Goal: Task Accomplishment & Management: Manage account settings

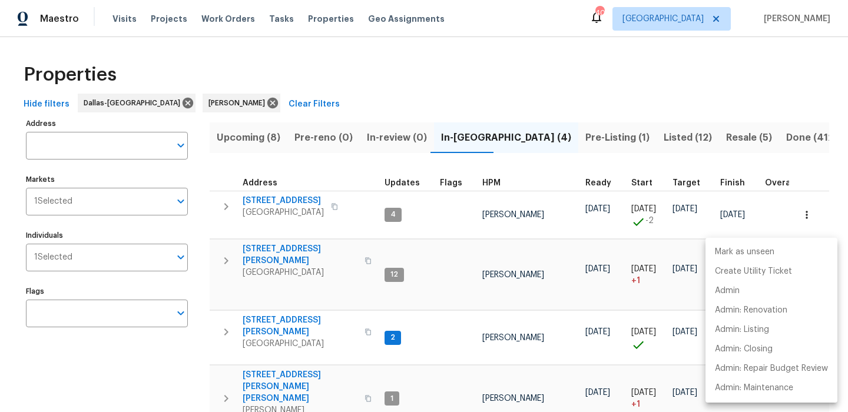
scroll to position [38, 0]
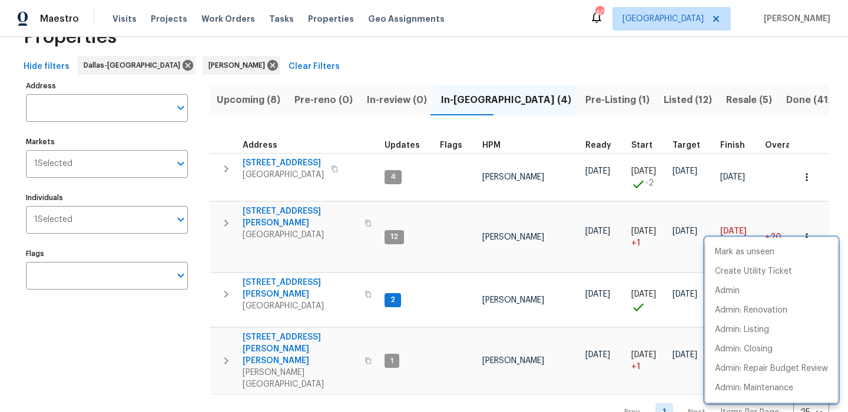
click at [300, 271] on div at bounding box center [424, 206] width 848 height 412
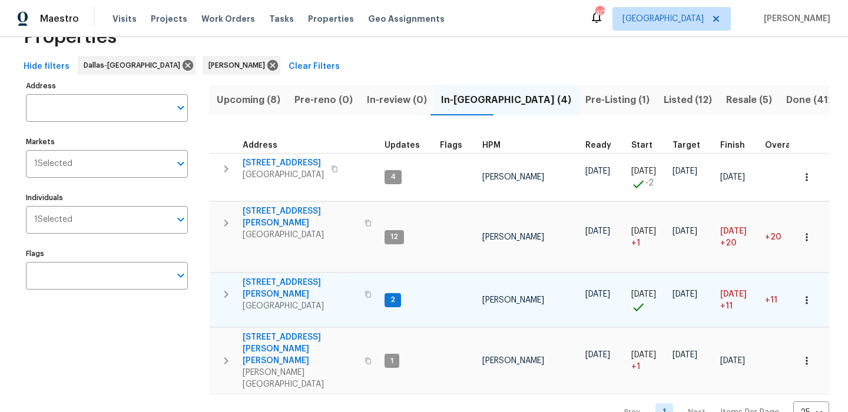
click at [299, 277] on span "4346 Hamilton Ave" at bounding box center [300, 289] width 115 height 24
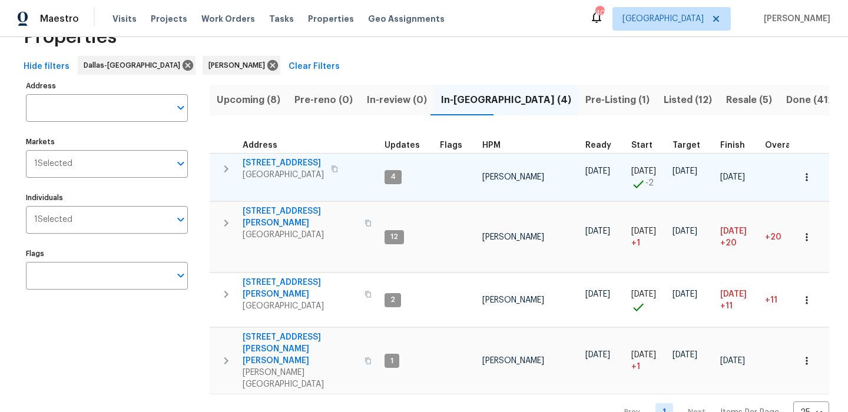
click at [287, 164] on span "5418 Bradford Dr" at bounding box center [283, 163] width 81 height 12
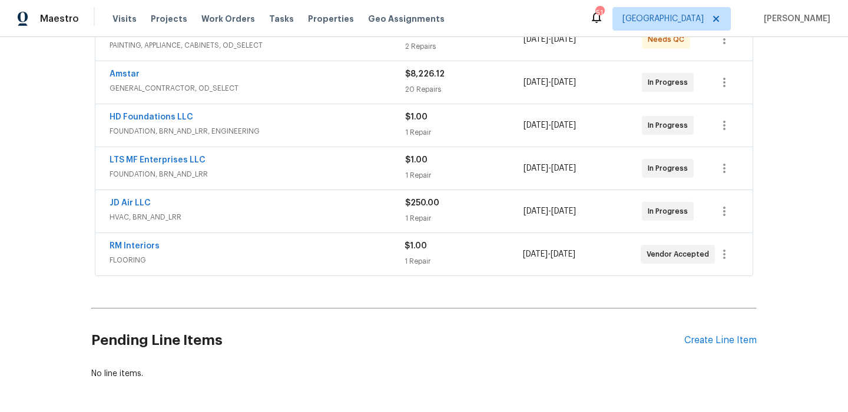
scroll to position [270, 0]
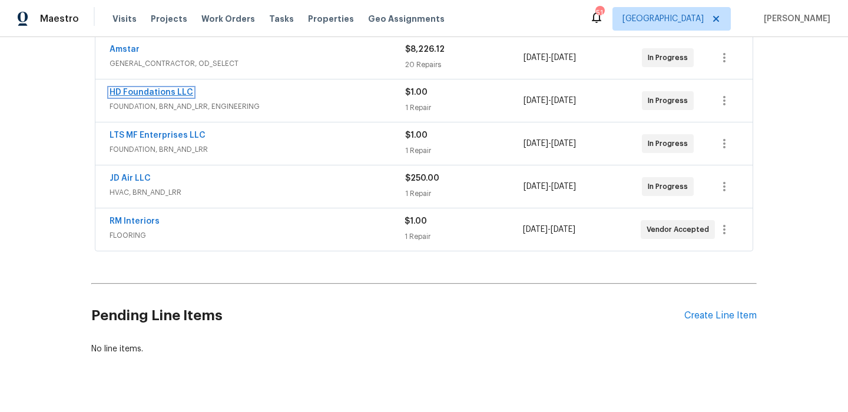
click at [173, 95] on link "HD Foundations LLC" at bounding box center [152, 92] width 84 height 8
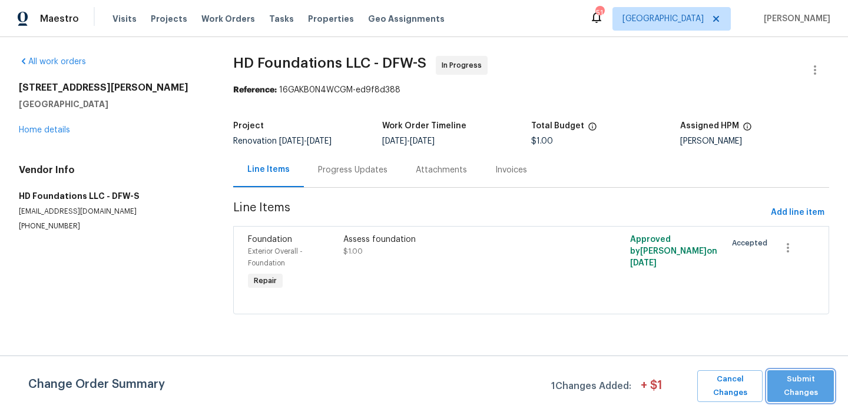
click at [802, 385] on span "Submit Changes" at bounding box center [800, 386] width 55 height 27
click at [358, 163] on div "Progress Updates" at bounding box center [353, 170] width 98 height 35
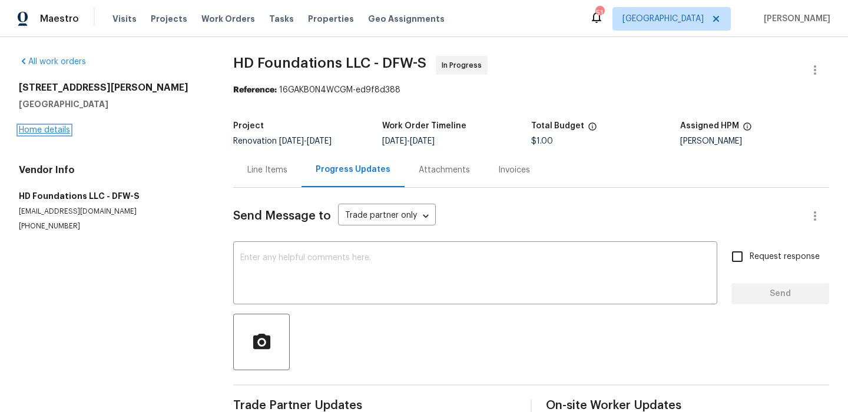
click at [54, 131] on link "Home details" at bounding box center [44, 130] width 51 height 8
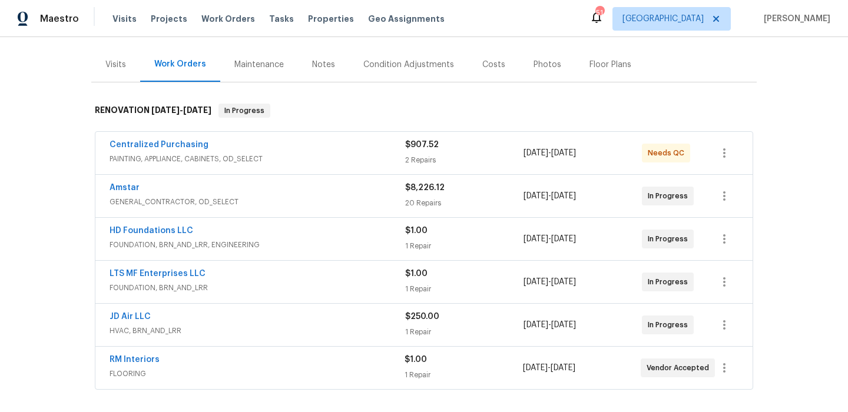
scroll to position [284, 0]
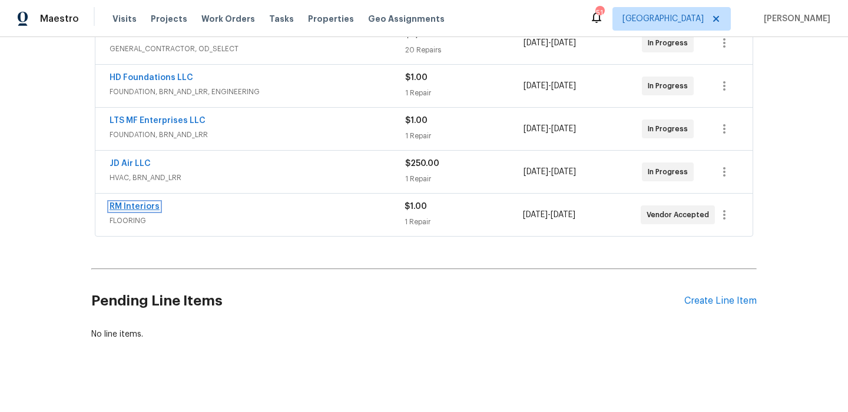
click at [144, 205] on link "RM Interiors" at bounding box center [135, 207] width 50 height 8
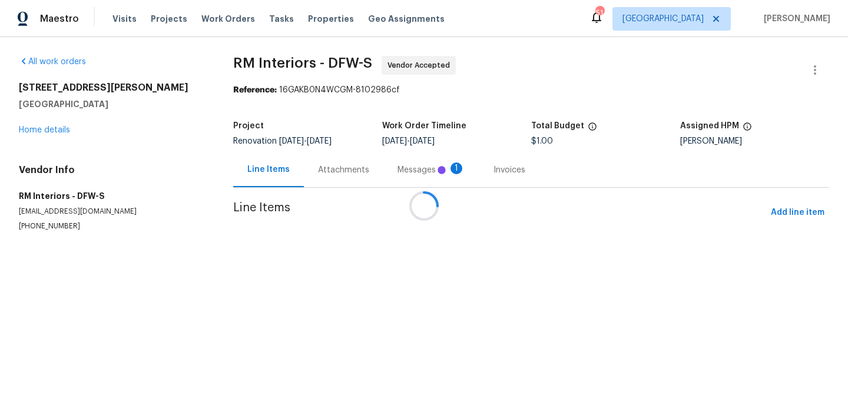
click at [340, 167] on div at bounding box center [424, 206] width 848 height 412
click at [395, 161] on div at bounding box center [424, 206] width 848 height 412
click at [372, 165] on div at bounding box center [424, 206] width 848 height 412
click at [367, 168] on div at bounding box center [424, 206] width 848 height 412
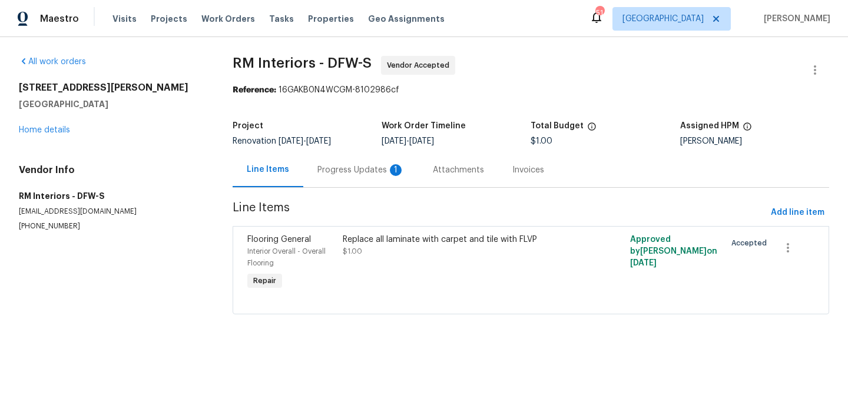
click at [366, 168] on div "Progress Updates 1" at bounding box center [360, 170] width 87 height 12
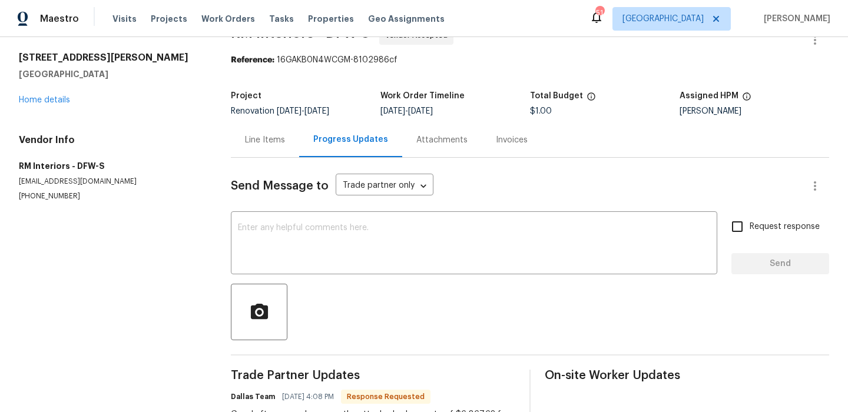
scroll to position [141, 0]
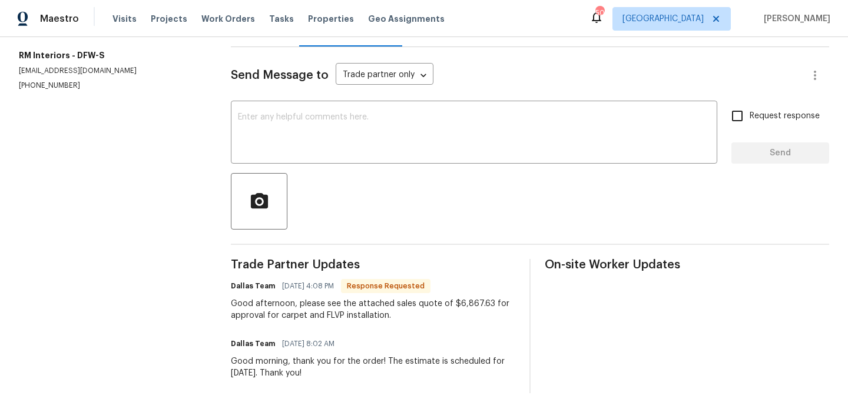
click at [324, 317] on div "Good afternoon, please see the attached sales quote of $6,867.63 for approval f…" at bounding box center [373, 310] width 284 height 24
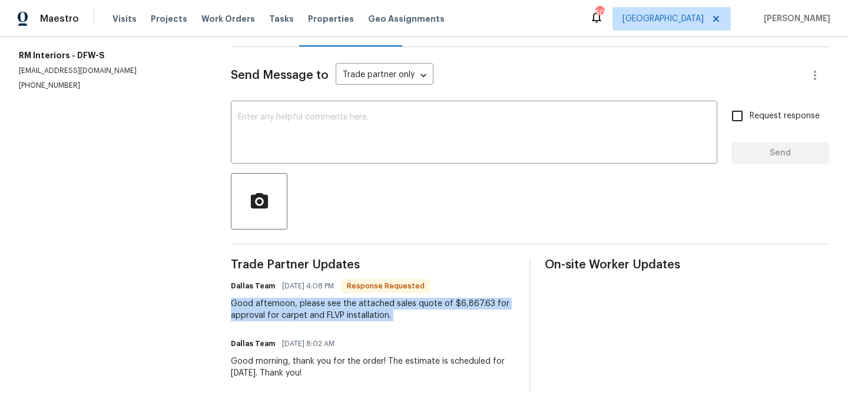
click at [324, 317] on div "Good afternoon, please see the attached sales quote of $6,867.63 for approval f…" at bounding box center [373, 310] width 284 height 24
copy div "Good afternoon, please see the attached sales quote of $6,867.63 for approval f…"
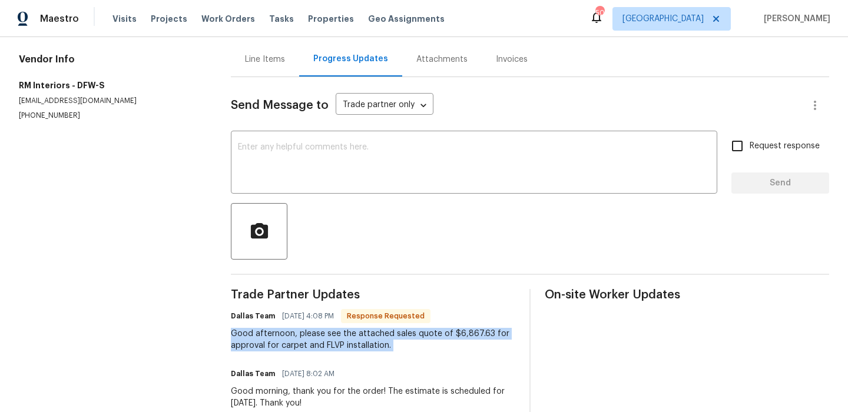
scroll to position [94, 0]
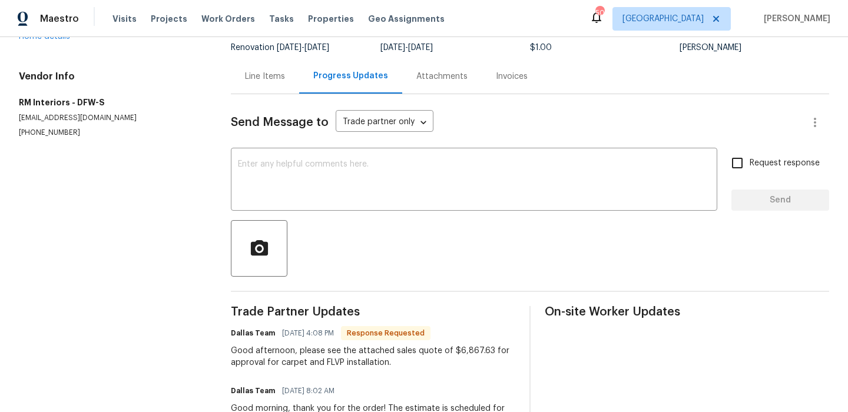
click at [249, 80] on div "Line Items" at bounding box center [265, 77] width 40 height 12
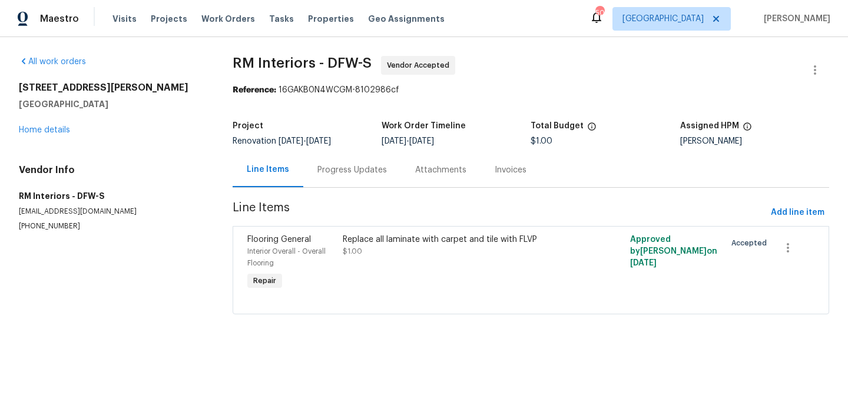
click at [343, 243] on div "Replace all laminate with carpet and tile with FLVP" at bounding box center [459, 240] width 232 height 12
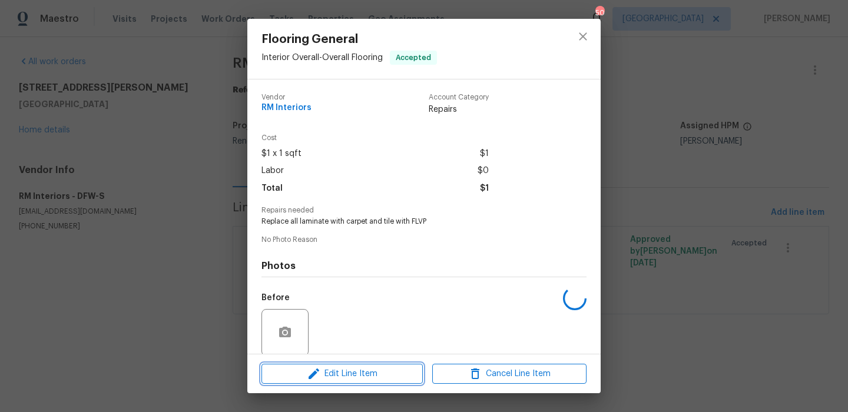
click at [349, 367] on span "Edit Line Item" at bounding box center [342, 374] width 154 height 15
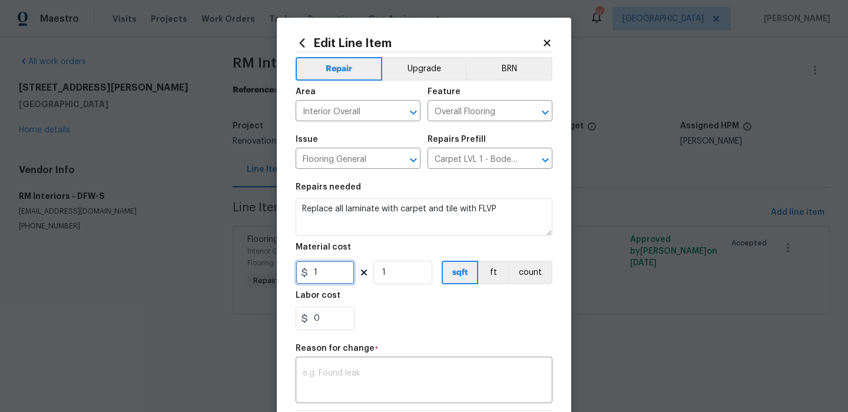
click at [347, 274] on input "1" at bounding box center [325, 273] width 59 height 24
click at [341, 365] on div "x ​" at bounding box center [424, 382] width 257 height 44
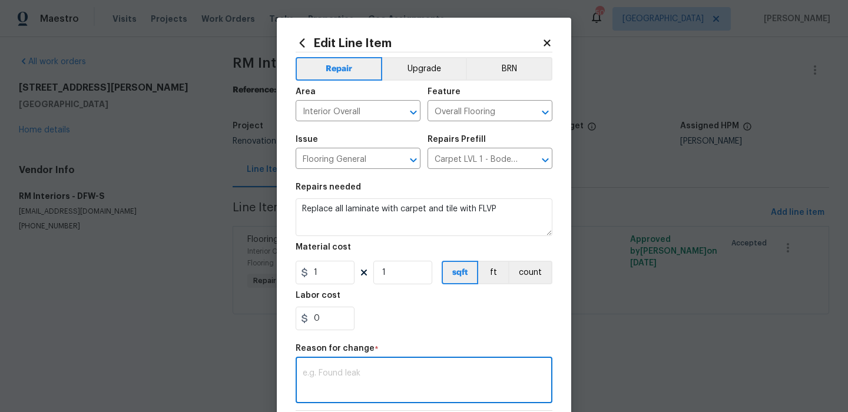
paste textarea "Good afternoon, please see the attached sales quote of $6,867.63 for approval f…"
type textarea "Good afternoon, please see the attached sales quote of $6,867.63 for approval f…"
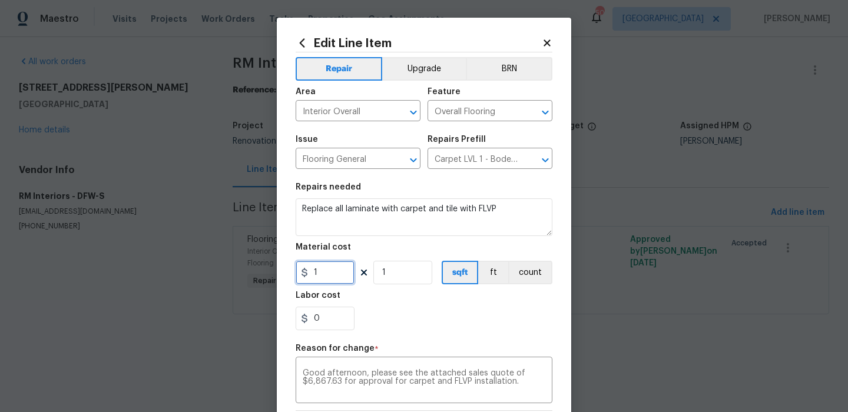
click at [327, 268] on input "1" at bounding box center [325, 273] width 59 height 24
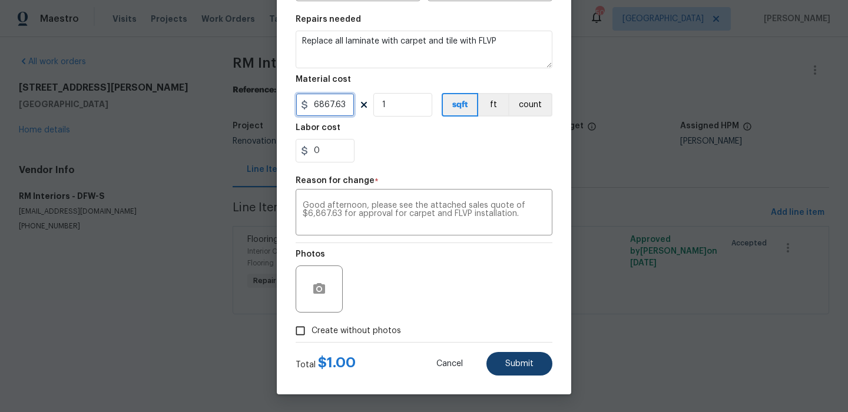
type input "6867.63"
click at [505, 365] on button "Submit" at bounding box center [519, 364] width 66 height 24
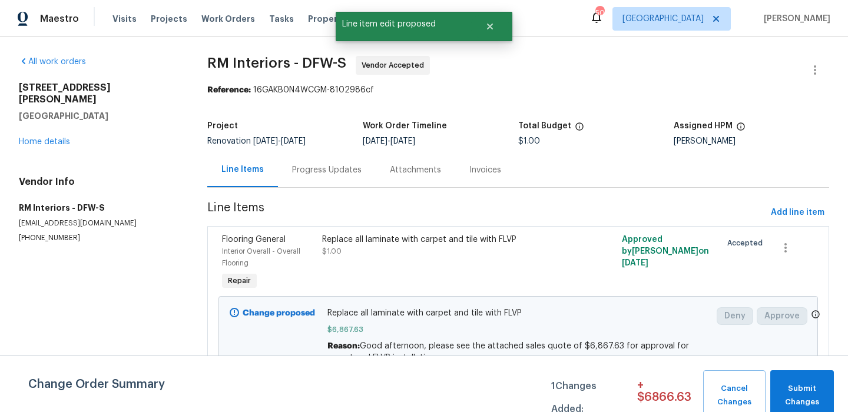
scroll to position [0, 0]
click at [784, 379] on button "Submit Changes" at bounding box center [802, 395] width 64 height 51
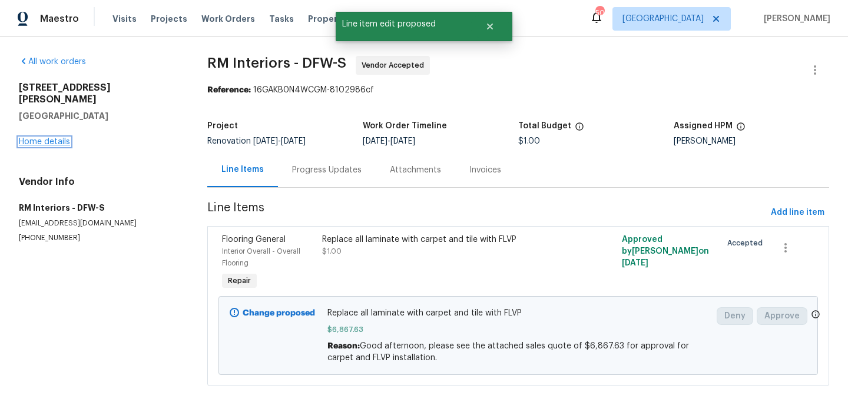
click at [61, 138] on link "Home details" at bounding box center [44, 142] width 51 height 8
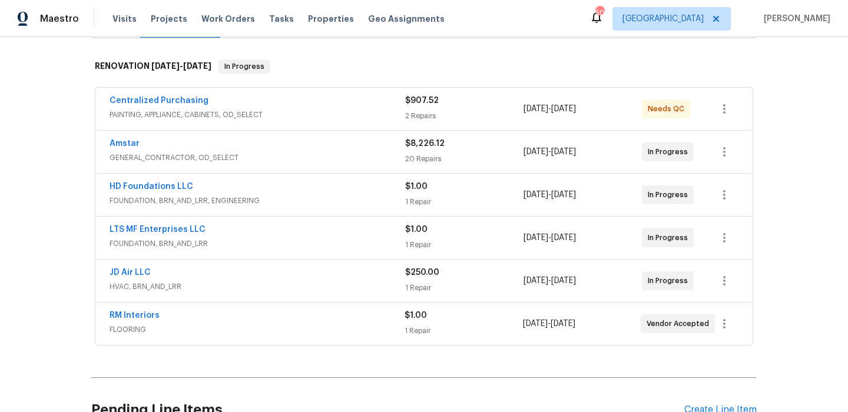
scroll to position [177, 0]
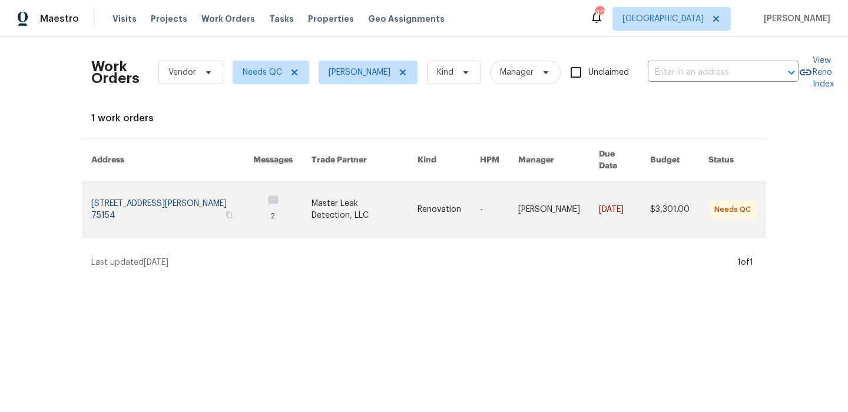
click at [175, 206] on link at bounding box center [172, 209] width 162 height 55
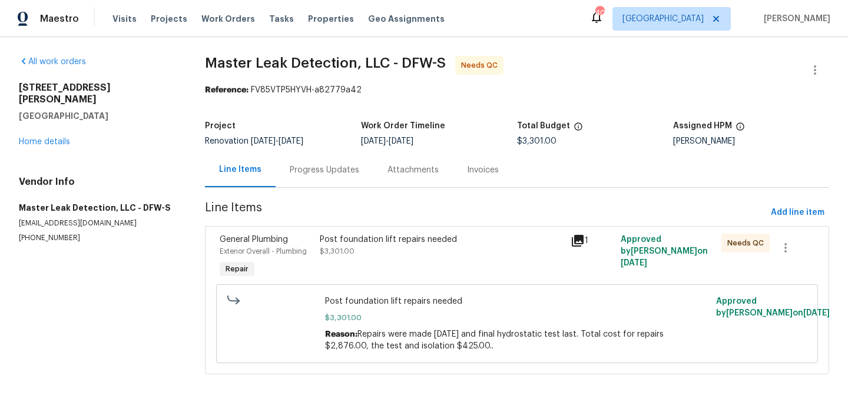
click at [352, 269] on div "Post foundation lift repairs needed $3,301.00" at bounding box center [441, 257] width 251 height 54
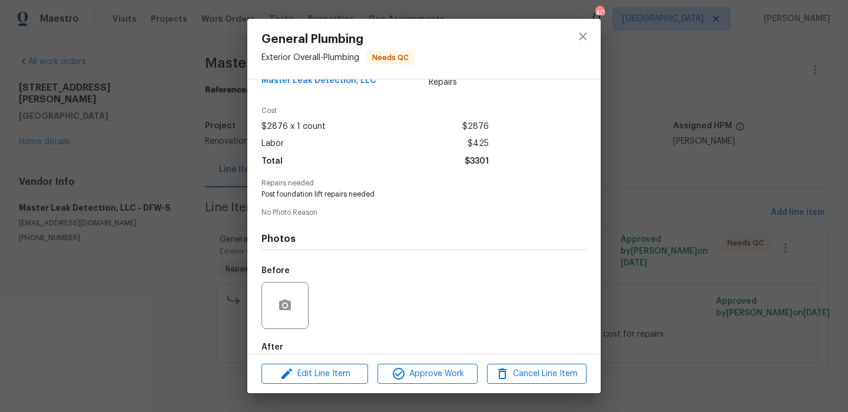
scroll to position [90, 0]
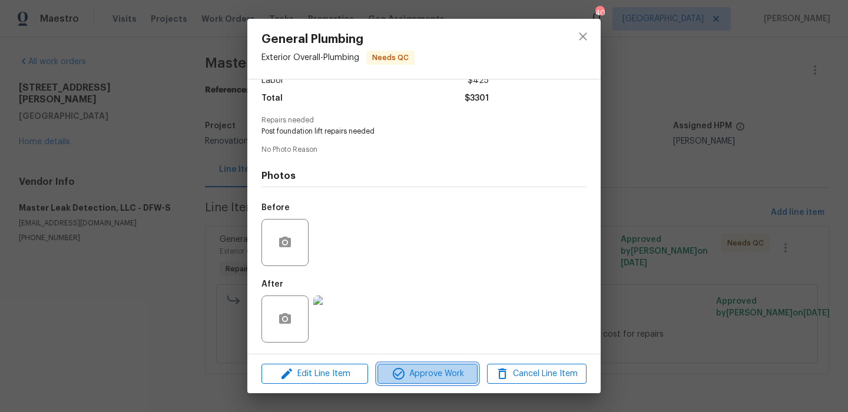
click at [422, 367] on span "Approve Work" at bounding box center [427, 374] width 92 height 15
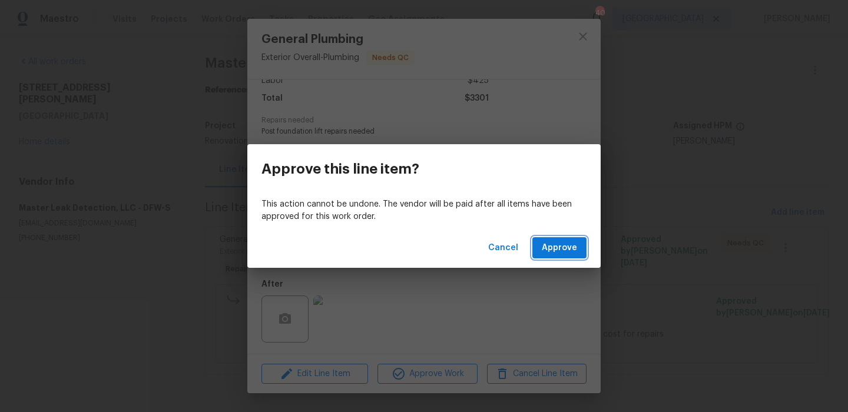
click at [553, 252] on span "Approve" at bounding box center [559, 248] width 35 height 15
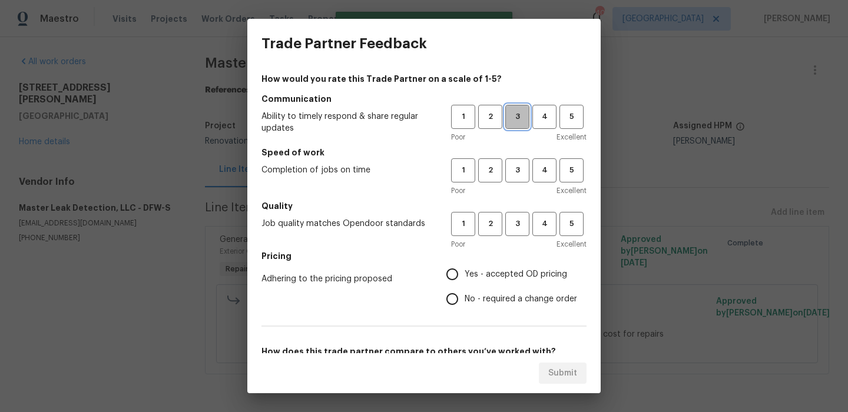
click at [524, 124] on button "3" at bounding box center [517, 117] width 24 height 24
click at [519, 174] on span "3" at bounding box center [517, 171] width 22 height 14
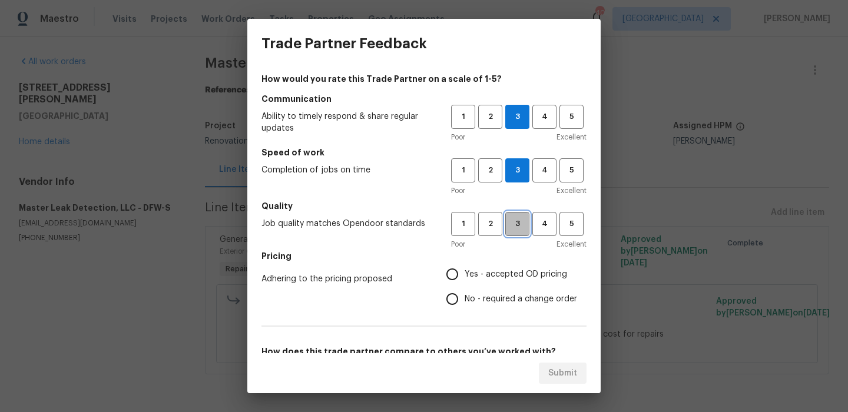
click at [516, 224] on span "3" at bounding box center [517, 224] width 22 height 14
click at [506, 286] on label "Yes - accepted OD pricing" at bounding box center [508, 274] width 137 height 25
click at [465, 286] on input "Yes - accepted OD pricing" at bounding box center [452, 274] width 25 height 25
radio input "true"
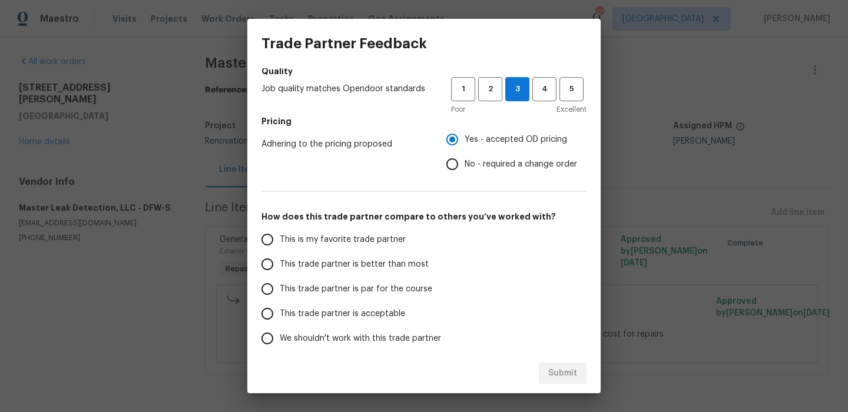
click at [380, 237] on span "This is my favorite trade partner" at bounding box center [343, 240] width 126 height 12
click at [280, 237] on input "This is my favorite trade partner" at bounding box center [267, 239] width 25 height 25
click at [557, 365] on button "Submit" at bounding box center [563, 374] width 48 height 22
radio input "true"
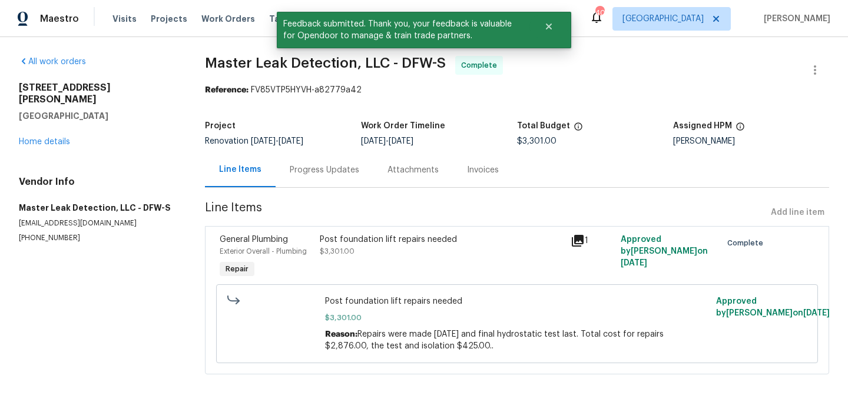
click at [56, 124] on div "120 Cole Rd Red Oak, TX 75154 Home details" at bounding box center [98, 115] width 158 height 66
click at [56, 138] on link "Home details" at bounding box center [44, 142] width 51 height 8
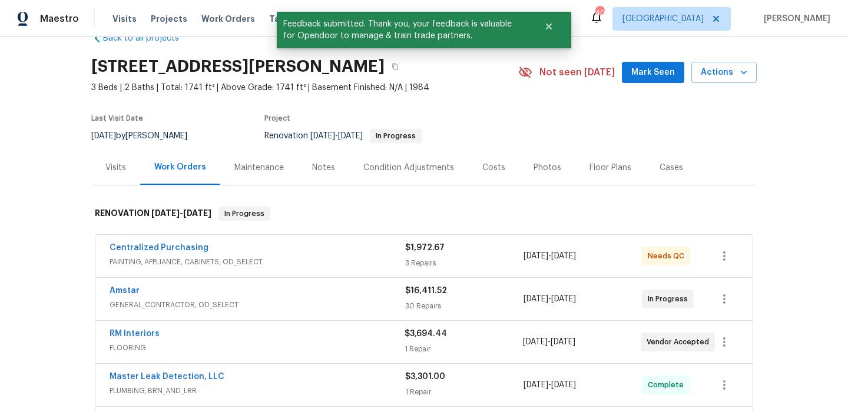
scroll to position [16, 0]
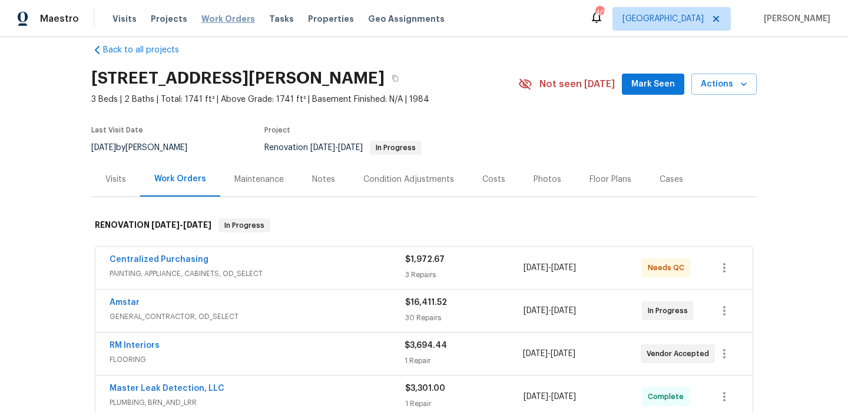
click at [201, 17] on span "Work Orders" at bounding box center [228, 19] width 54 height 12
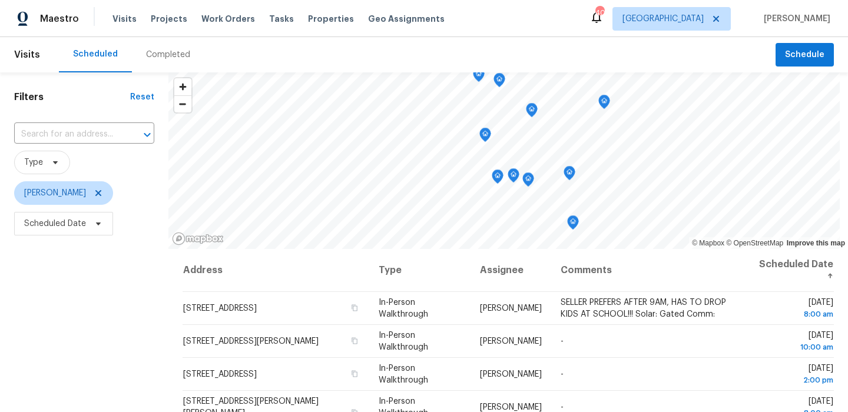
scroll to position [73, 0]
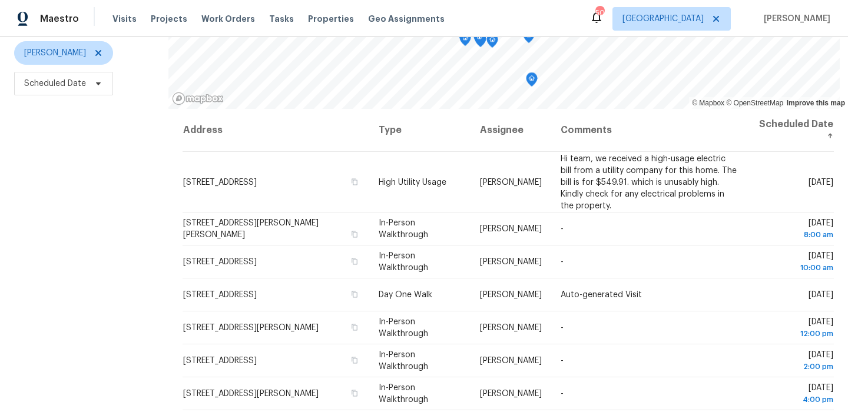
scroll to position [167, 0]
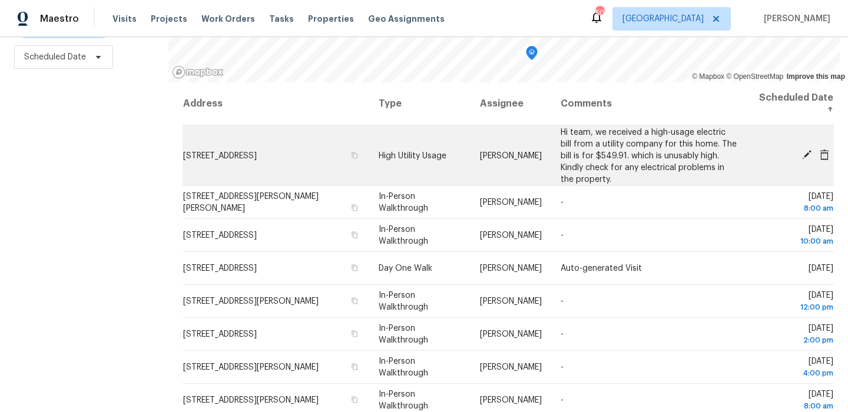
click at [809, 155] on icon at bounding box center [807, 155] width 11 height 11
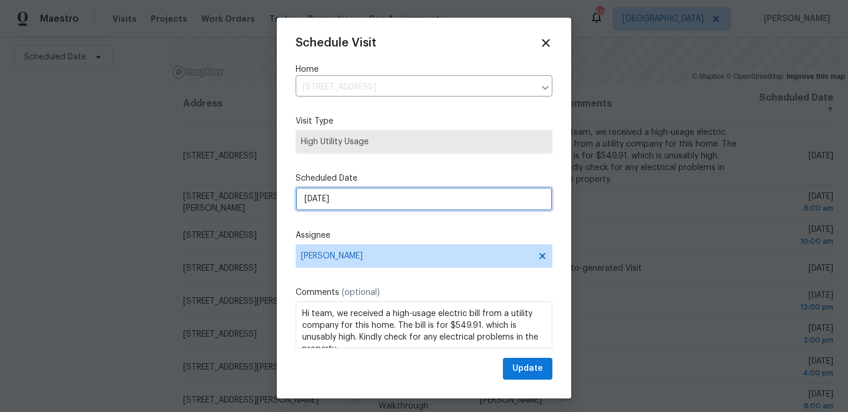
click at [425, 189] on input "[DATE]" at bounding box center [424, 199] width 257 height 24
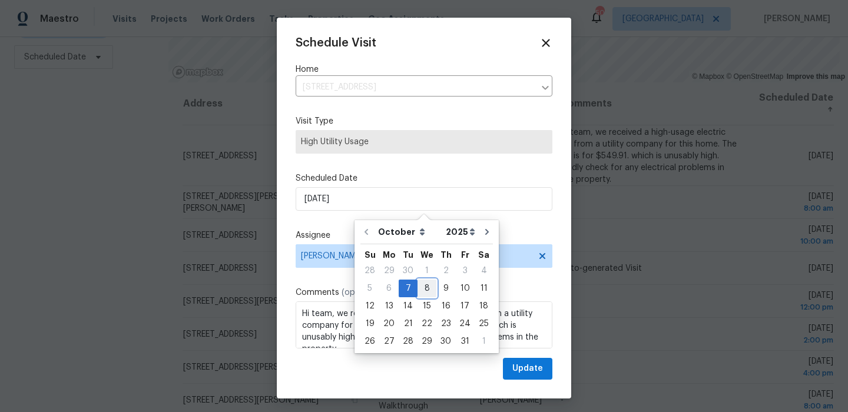
click at [423, 282] on div "8" at bounding box center [427, 288] width 19 height 16
type input "[DATE]"
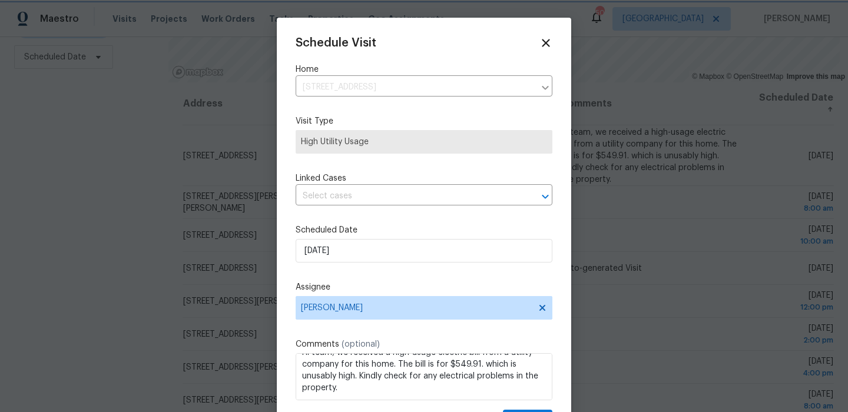
scroll to position [21, 0]
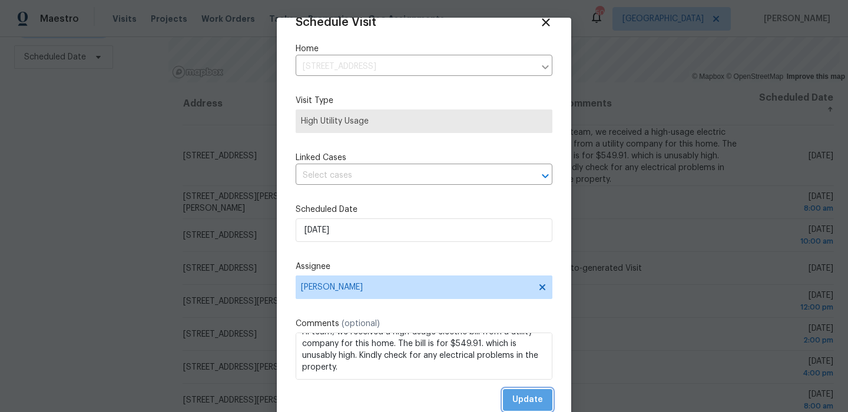
click at [532, 399] on span "Update" at bounding box center [527, 400] width 31 height 15
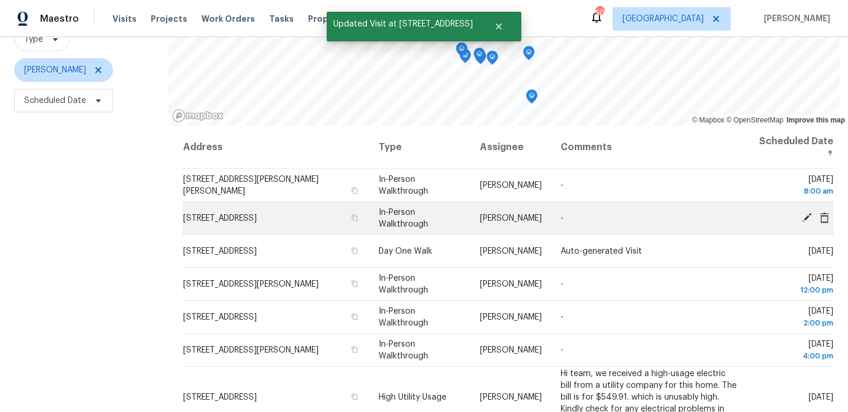
scroll to position [102, 0]
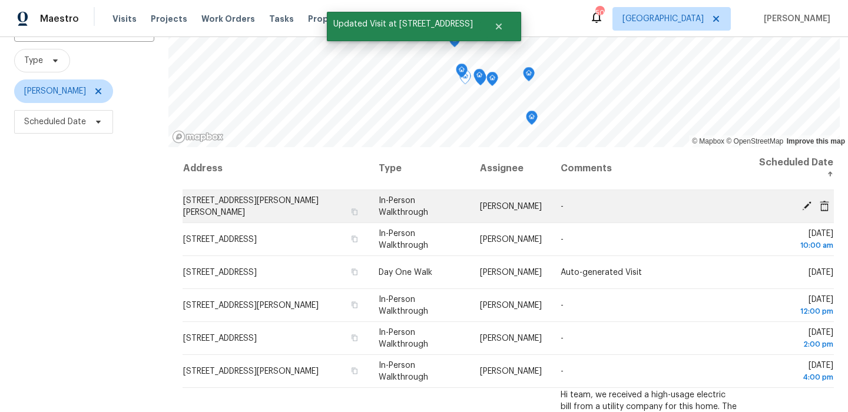
click at [806, 205] on icon at bounding box center [806, 205] width 9 height 9
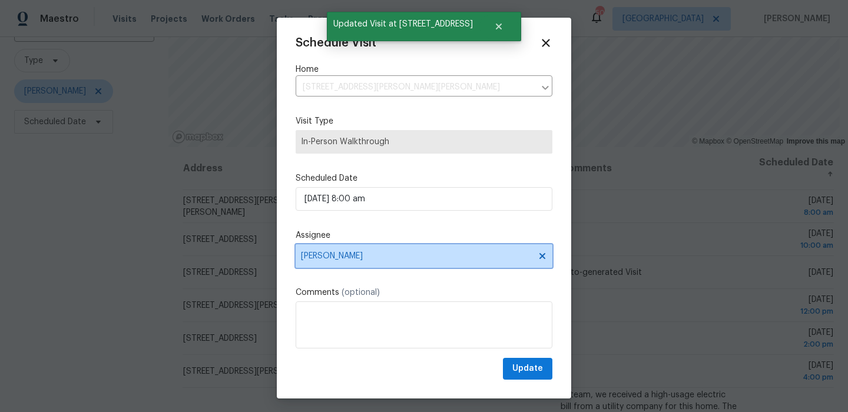
click at [390, 261] on span "[PERSON_NAME]" at bounding box center [416, 255] width 231 height 9
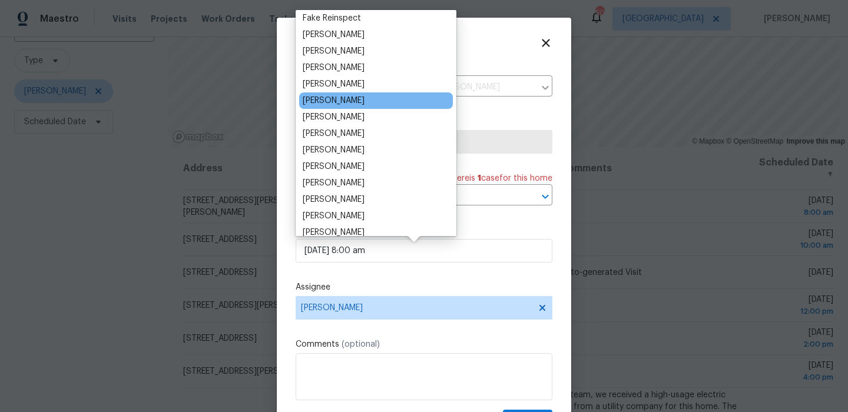
scroll to position [70, 0]
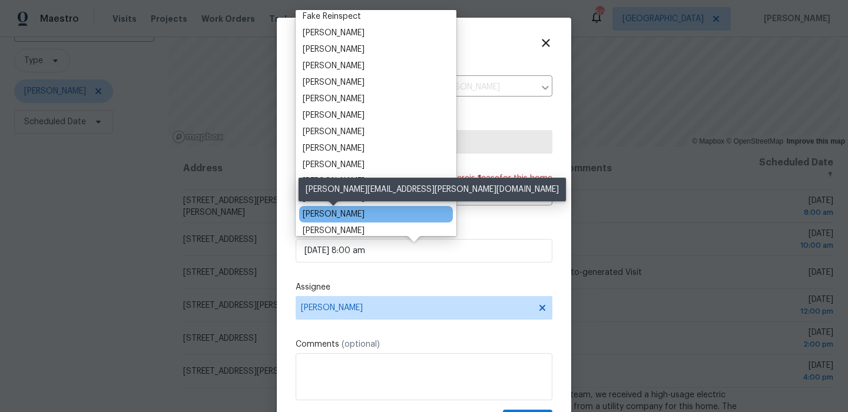
click at [347, 212] on div "[PERSON_NAME]" at bounding box center [334, 214] width 62 height 12
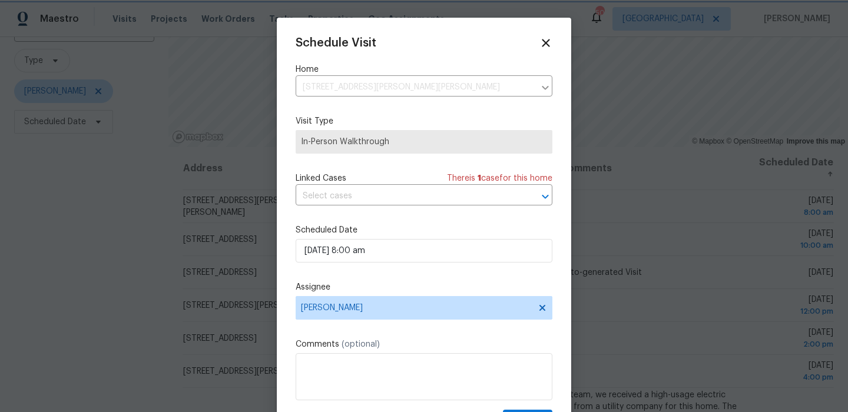
scroll to position [21, 0]
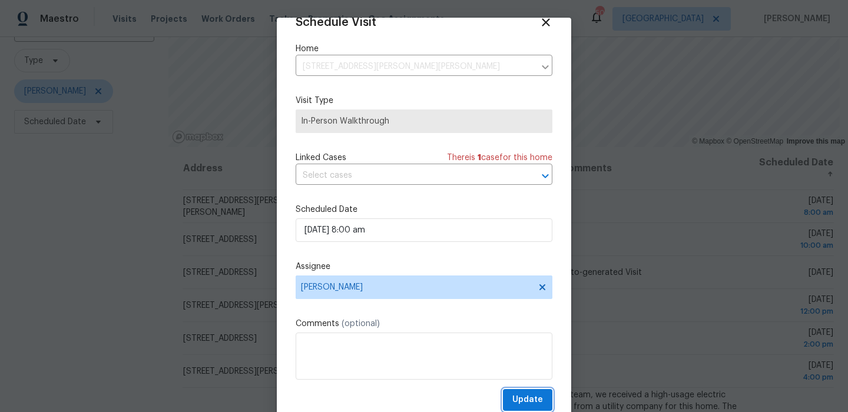
click at [509, 398] on button "Update" at bounding box center [527, 400] width 49 height 22
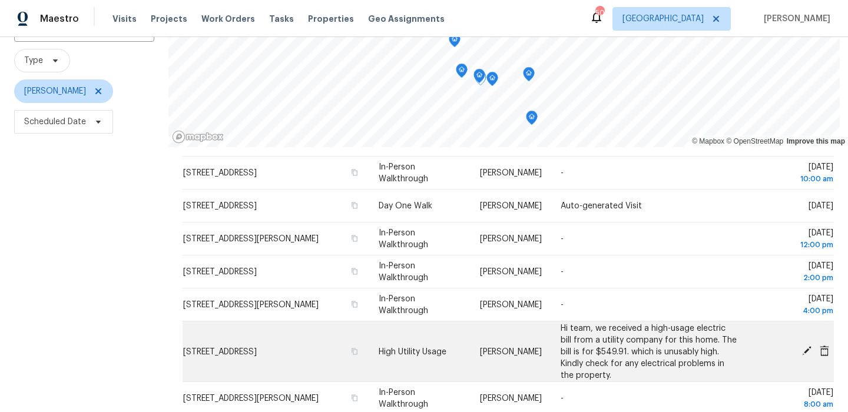
scroll to position [24, 0]
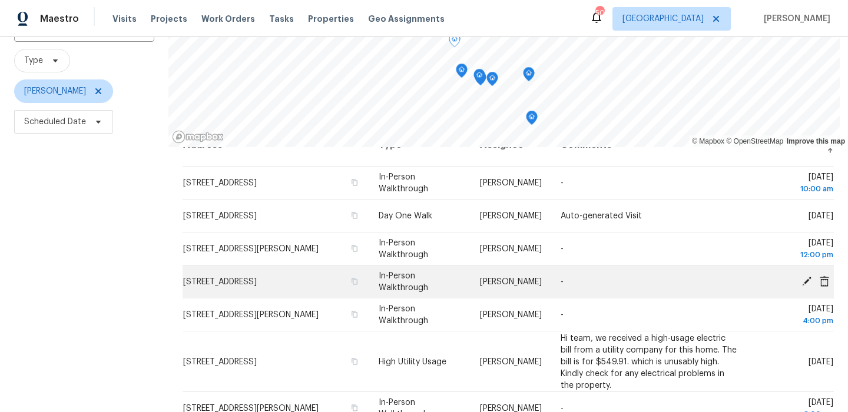
click at [808, 282] on icon at bounding box center [807, 281] width 11 height 11
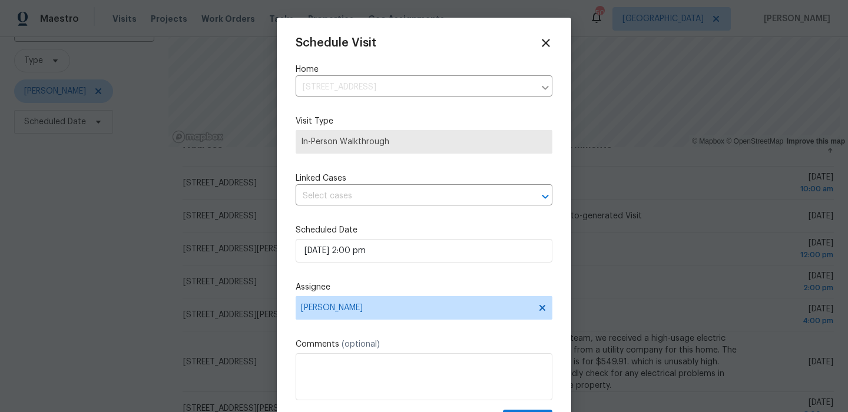
click at [412, 269] on div "Schedule Visit Home 1174 Whispering Oaks Dr, Desoto, TX 75115 ​ Visit Type In-P…" at bounding box center [424, 234] width 257 height 395
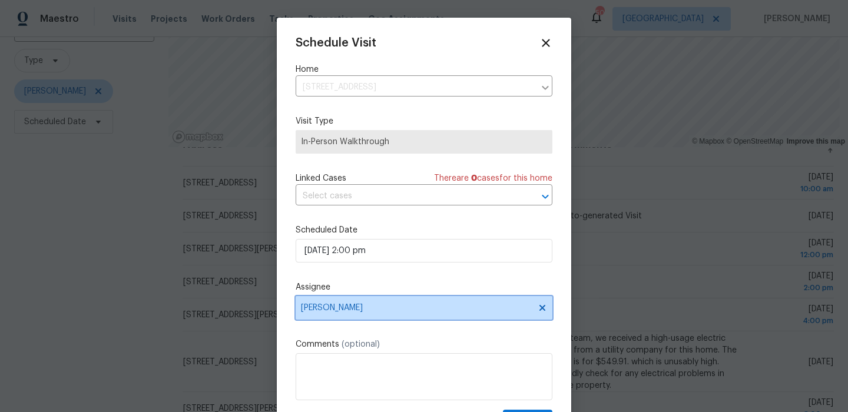
click at [406, 300] on span "[PERSON_NAME]" at bounding box center [424, 308] width 257 height 24
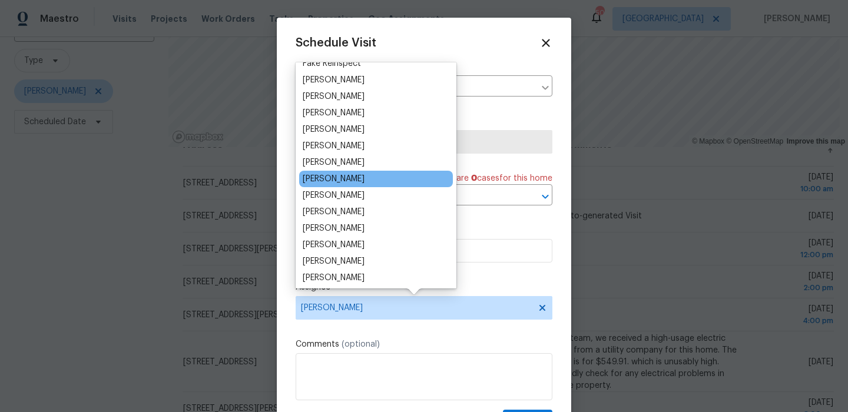
scroll to position [77, 0]
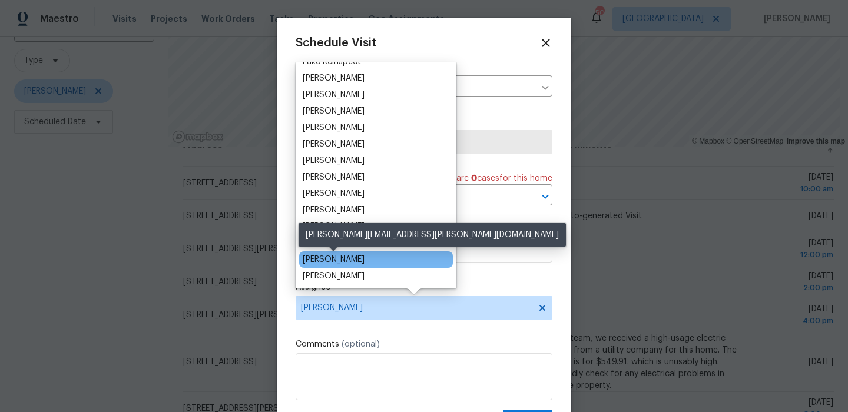
click at [359, 259] on div "Todd Jorgenson" at bounding box center [334, 260] width 62 height 12
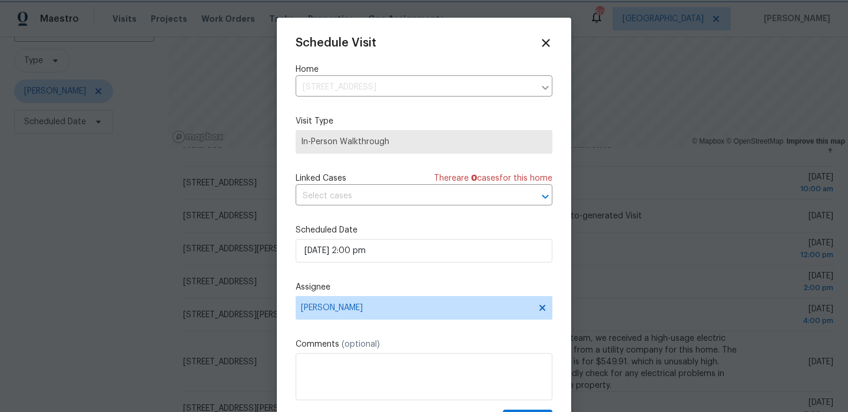
scroll to position [21, 0]
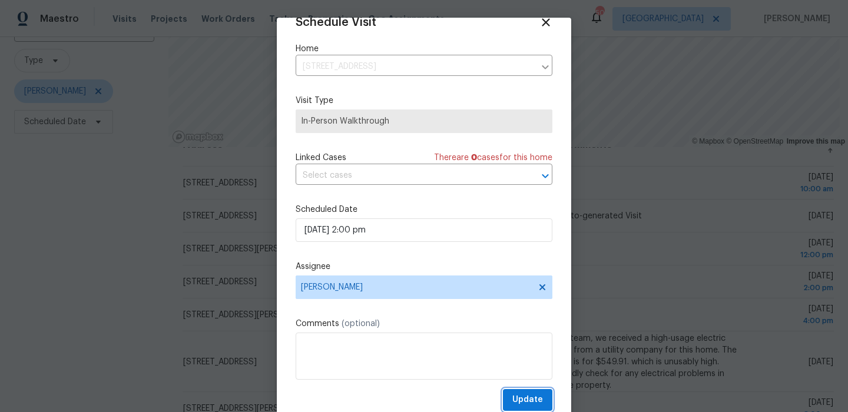
click at [522, 406] on span "Update" at bounding box center [527, 400] width 31 height 15
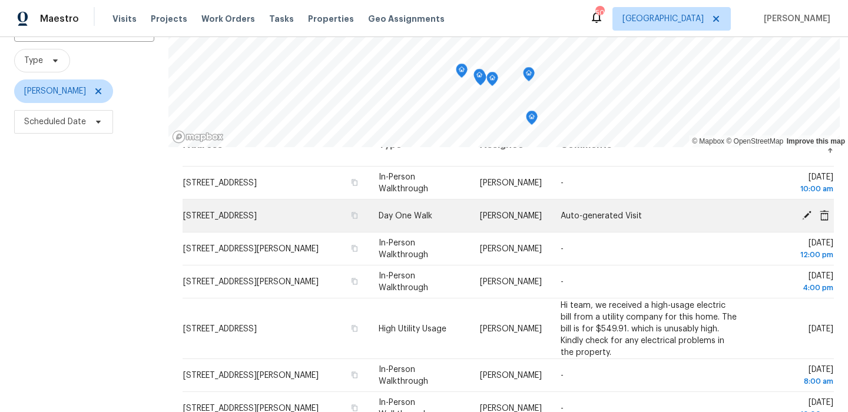
click at [805, 213] on icon at bounding box center [807, 215] width 11 height 11
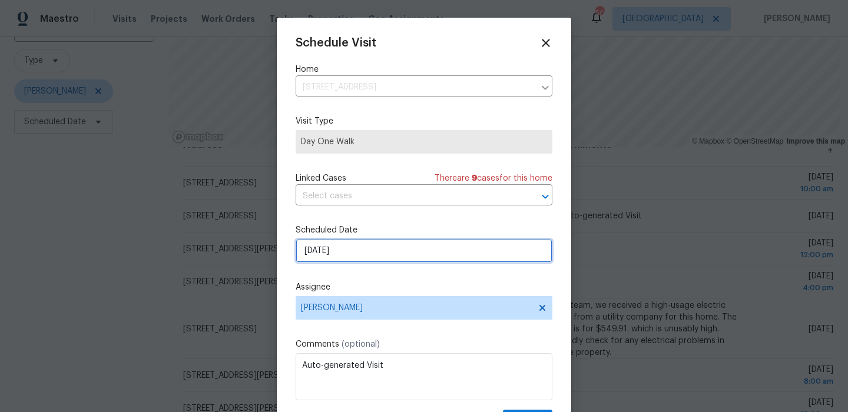
click at [393, 242] on input "10/8/2025" at bounding box center [424, 251] width 257 height 24
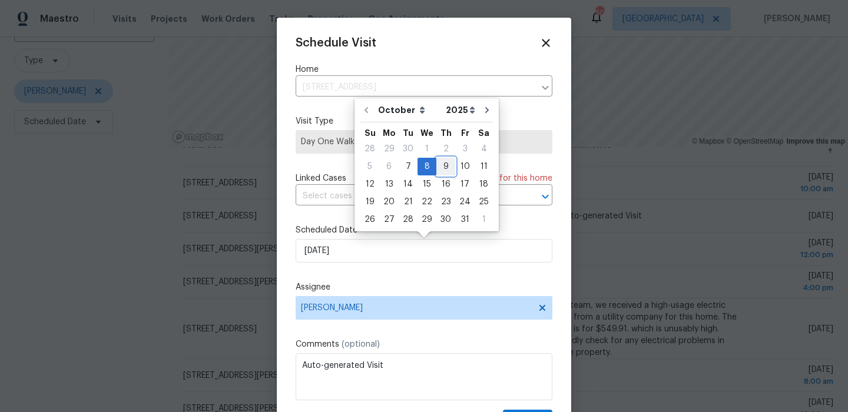
click at [439, 165] on div "9" at bounding box center [445, 166] width 19 height 16
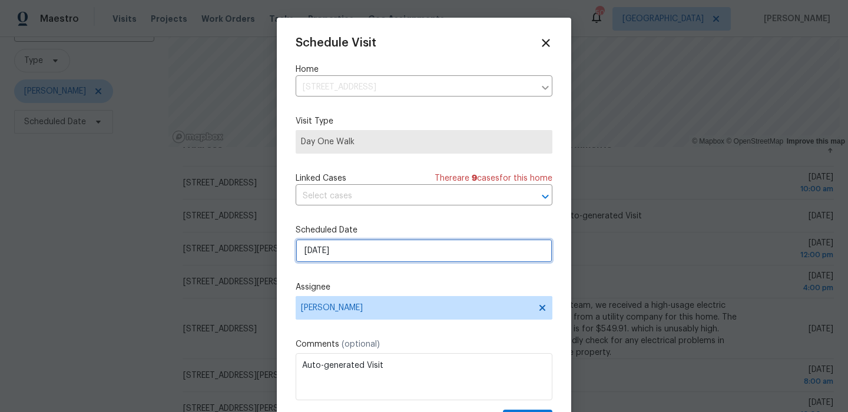
click at [465, 254] on input "10/9/2025" at bounding box center [424, 251] width 257 height 24
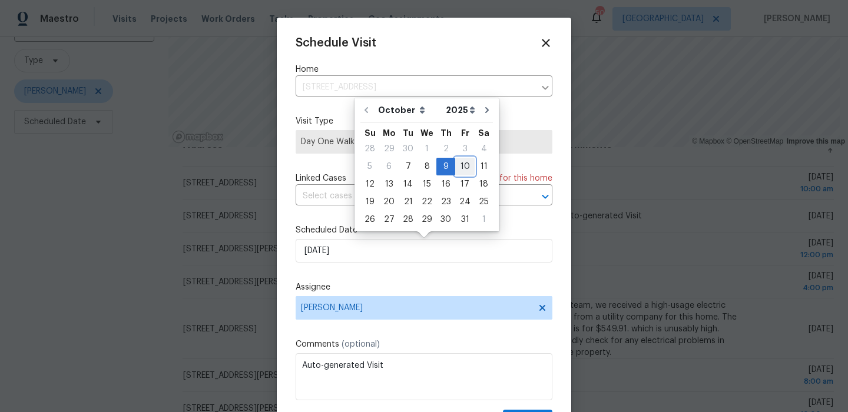
click at [461, 168] on div "10" at bounding box center [464, 166] width 19 height 16
type input "10/10/2025"
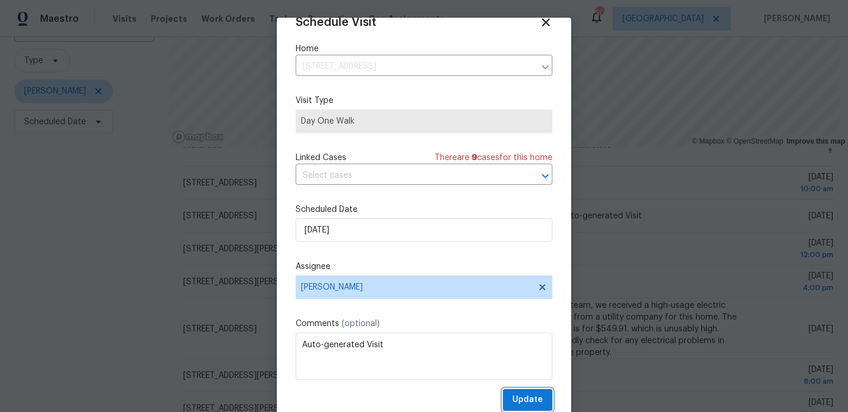
click at [512, 390] on button "Update" at bounding box center [527, 400] width 49 height 22
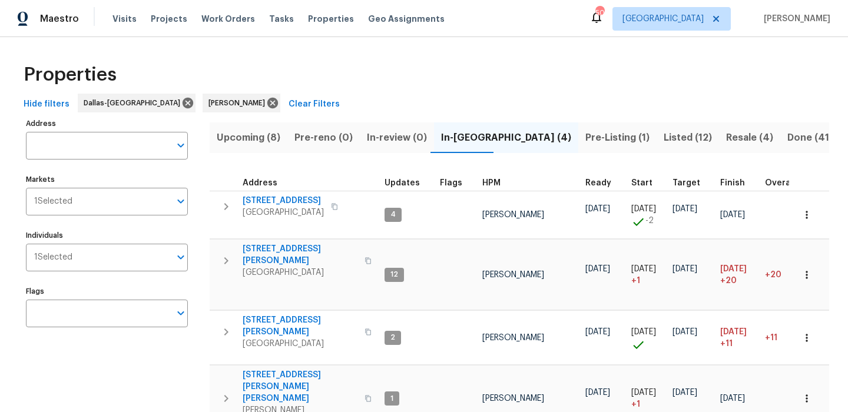
click at [266, 135] on span "Upcoming (8)" at bounding box center [249, 138] width 64 height 16
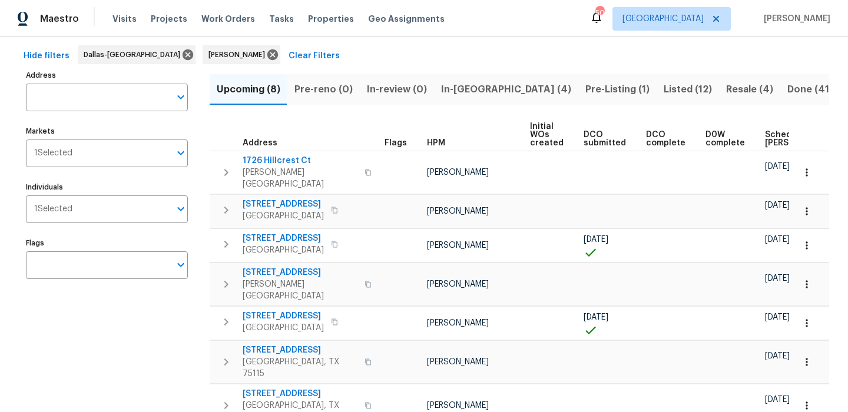
scroll to position [73, 0]
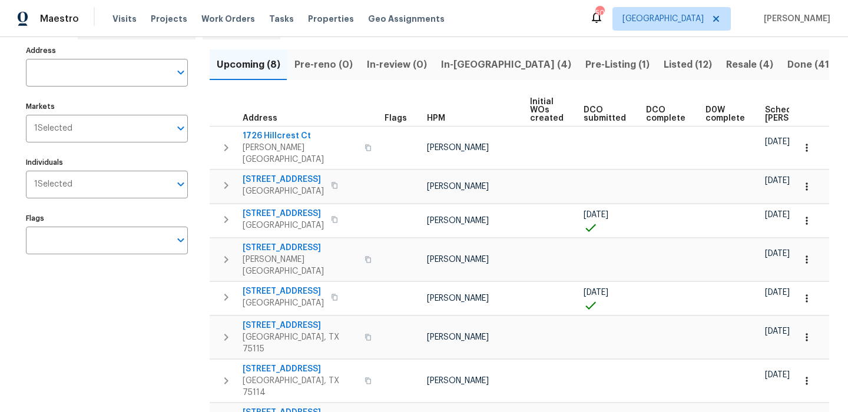
click at [746, 124] on th "D0W complete" at bounding box center [730, 110] width 59 height 32
click at [760, 122] on th "Scheduled [PERSON_NAME]" at bounding box center [803, 110] width 87 height 32
click at [765, 107] on span "Scheduled [PERSON_NAME]" at bounding box center [798, 114] width 67 height 16
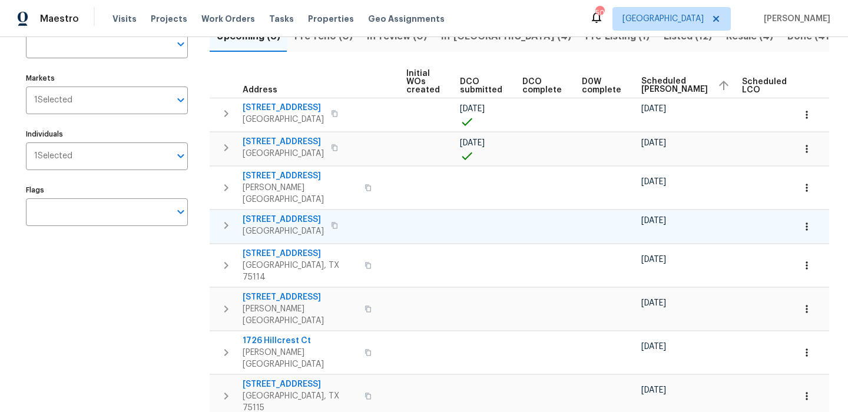
scroll to position [0, 143]
